Goal: Task Accomplishment & Management: Use online tool/utility

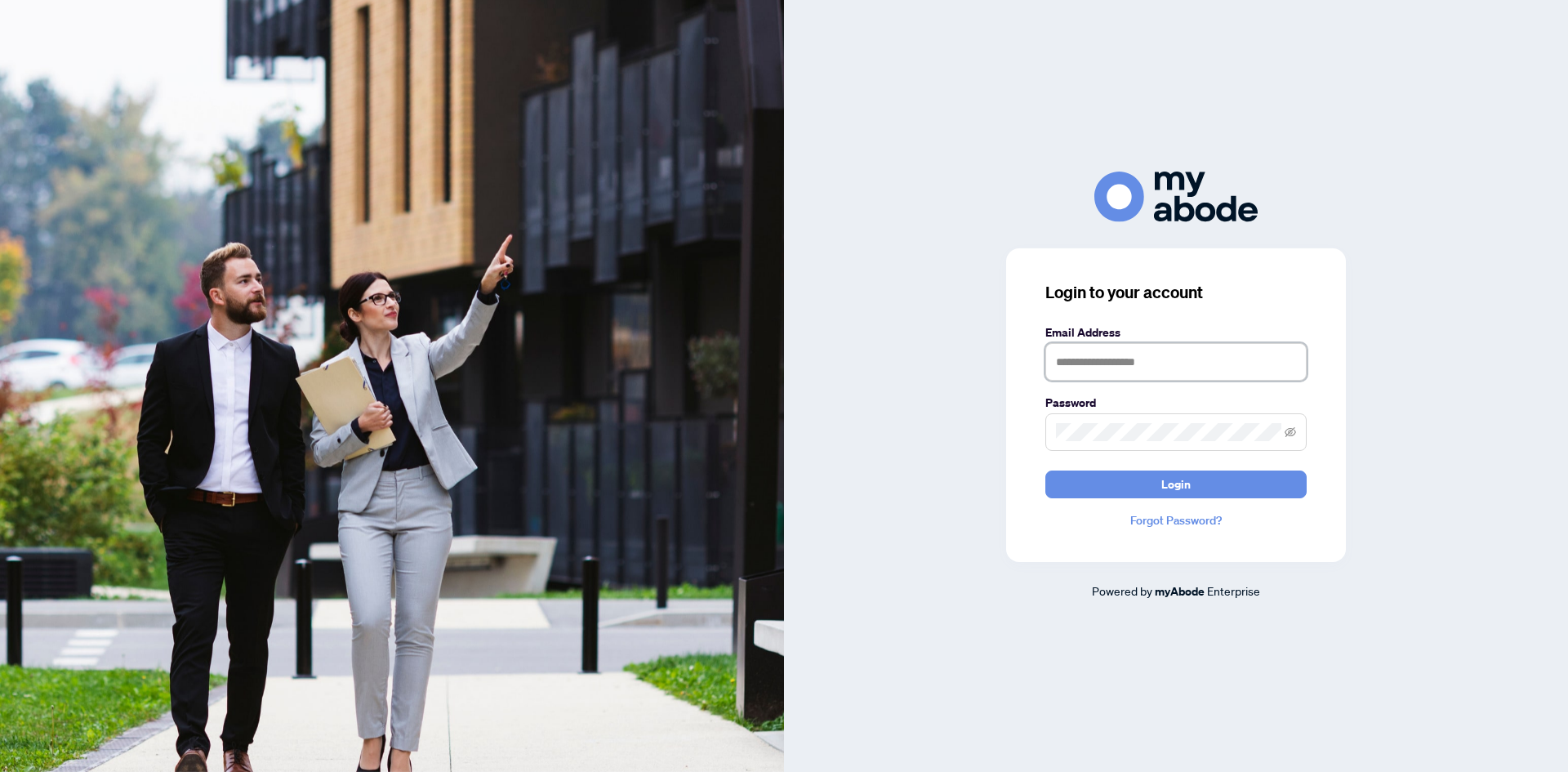
click at [1081, 364] on input "text" at bounding box center [1176, 361] width 261 height 38
type input "**********"
click at [1139, 474] on button "Login" at bounding box center [1176, 484] width 261 height 28
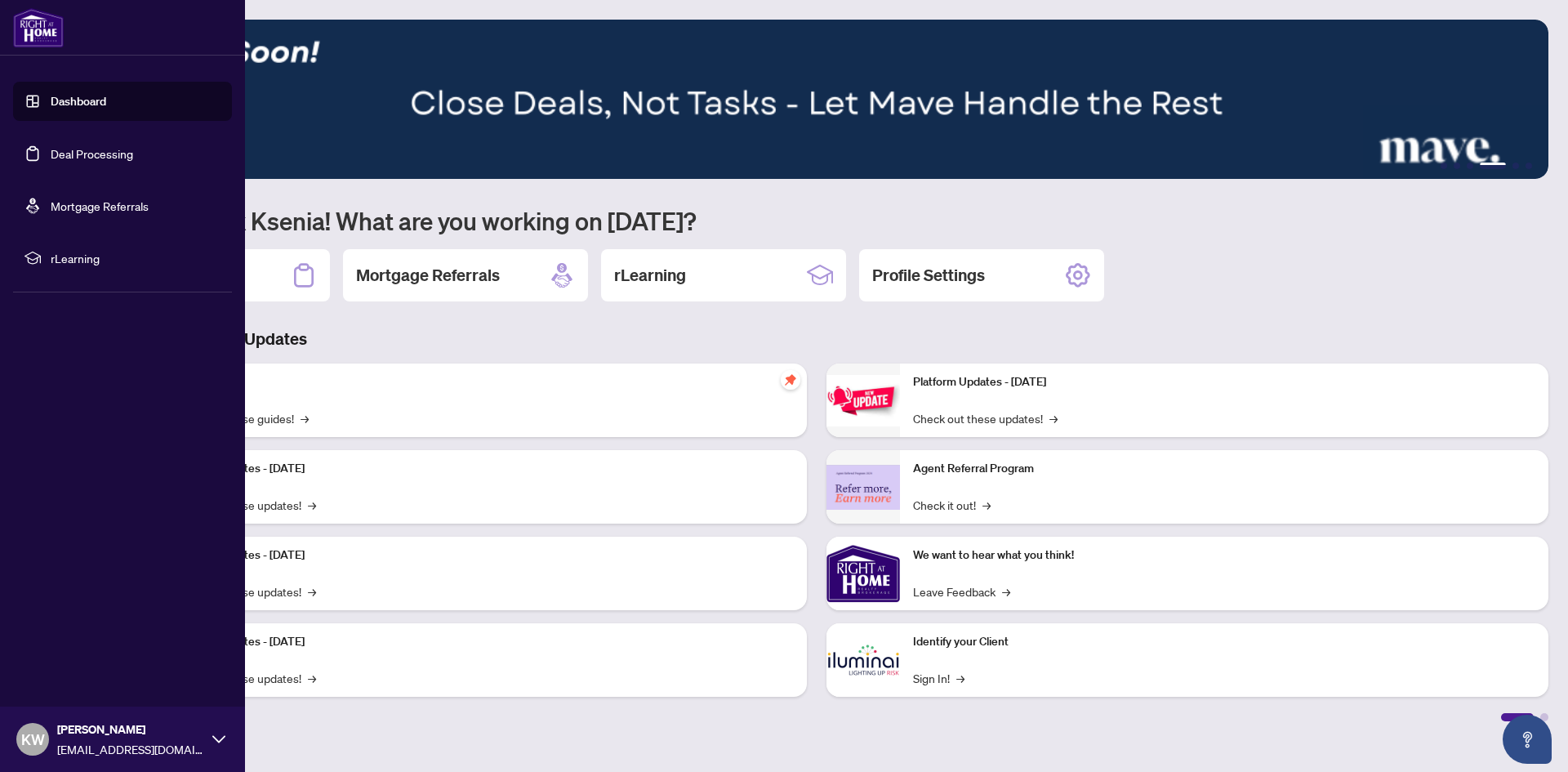
click at [50, 161] on link "Deal Processing" at bounding box center [92, 154] width 82 height 15
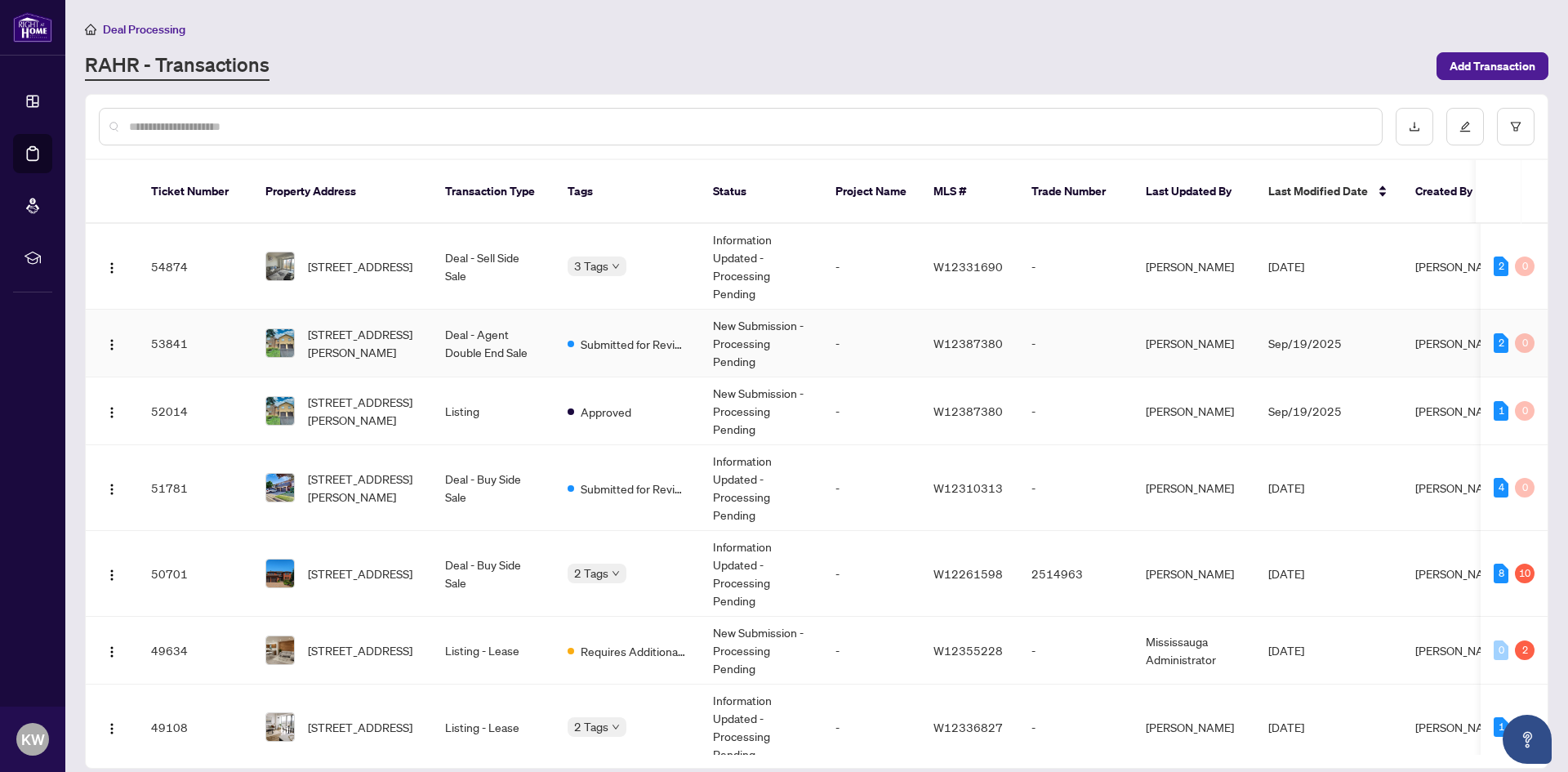
drag, startPoint x: 887, startPoint y: 340, endPoint x: 23, endPoint y: 526, distance: 883.8
click at [23, 526] on div "Dashboard Deal Processing Mortgage Referrals rLearning KW [PERSON_NAME] [EMAIL_…" at bounding box center [32, 386] width 65 height 772
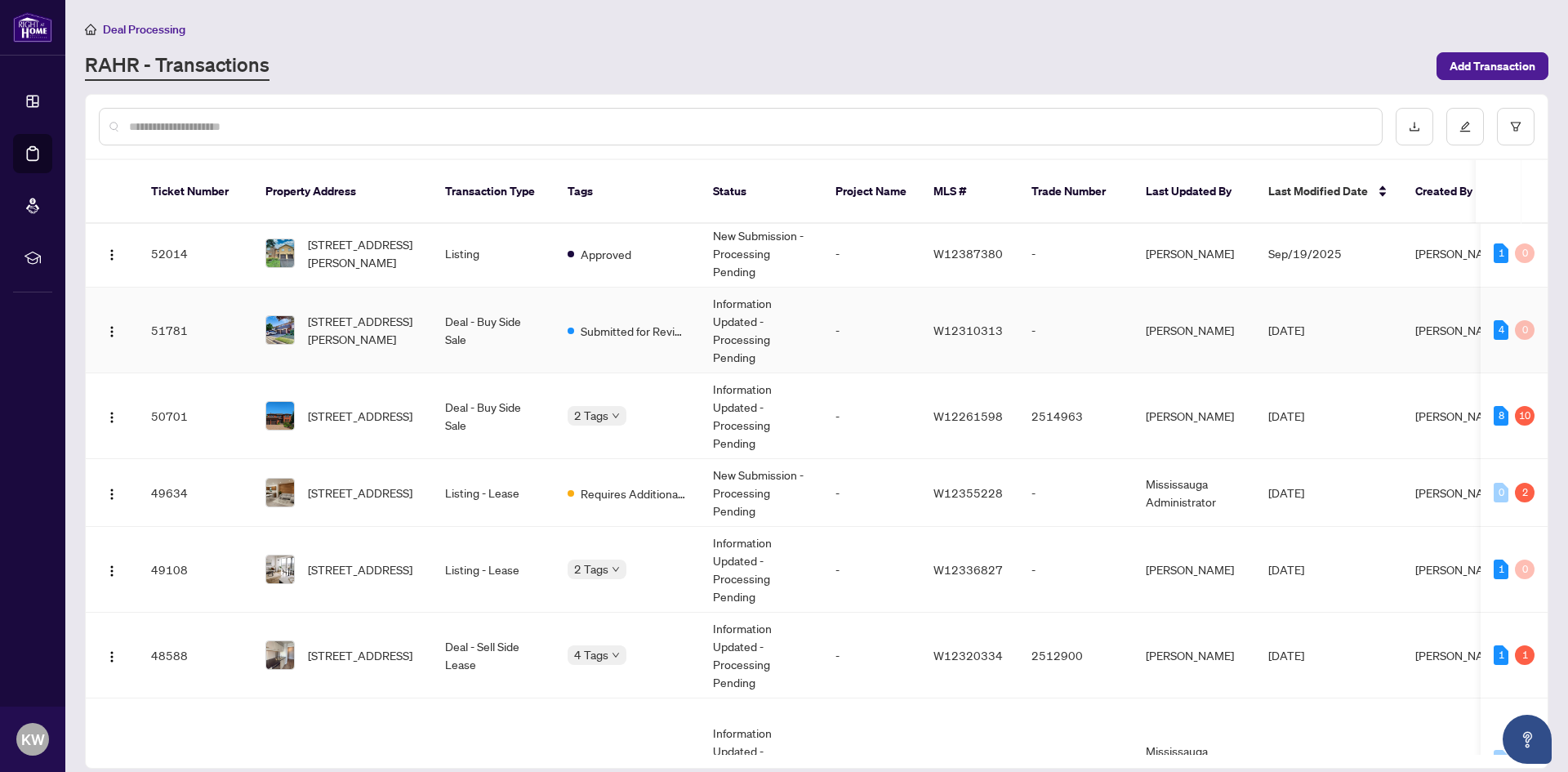
scroll to position [163, 0]
